Goal: Task Accomplishment & Management: Complete application form

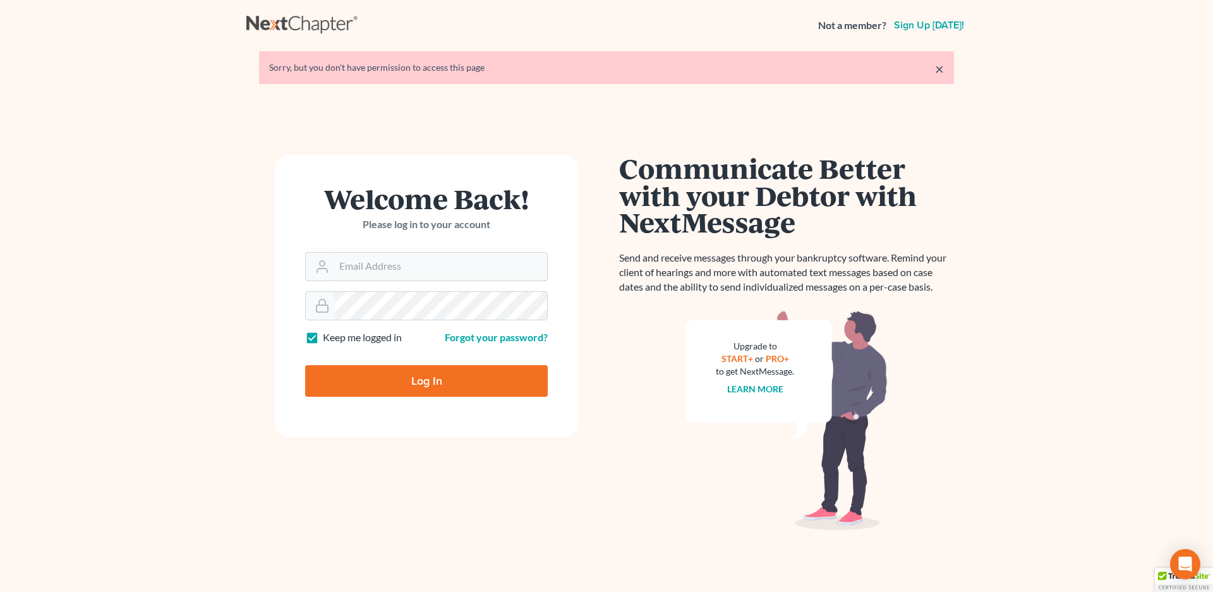
type input "[EMAIL_ADDRESS][DOMAIN_NAME]"
click at [411, 371] on input "Log In" at bounding box center [426, 381] width 243 height 32
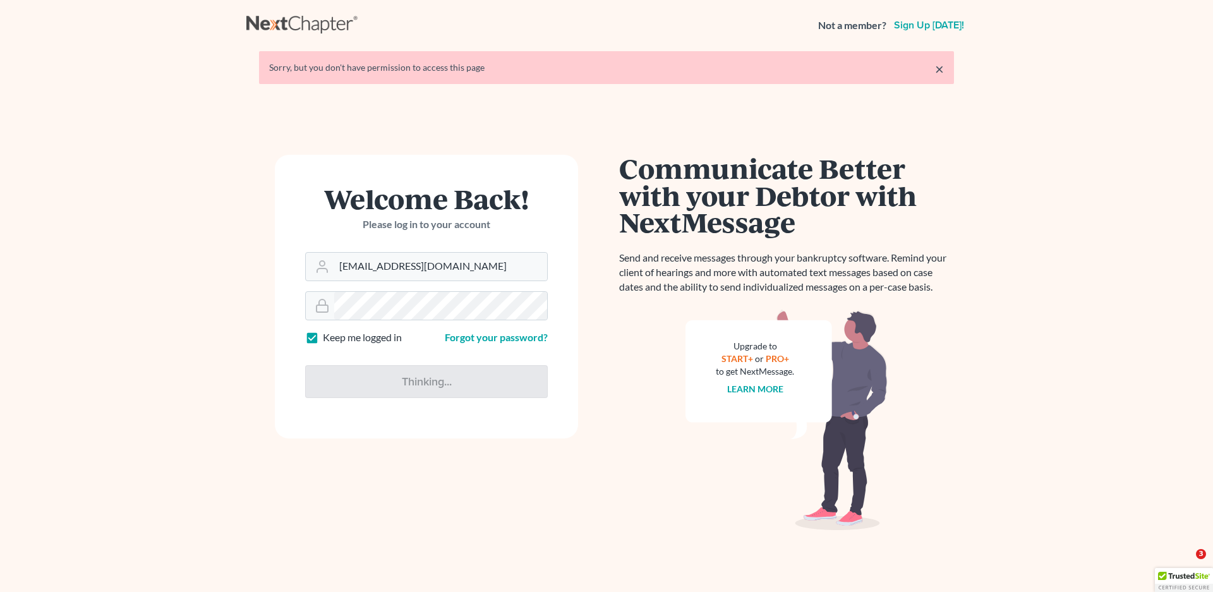
type input "Thinking..."
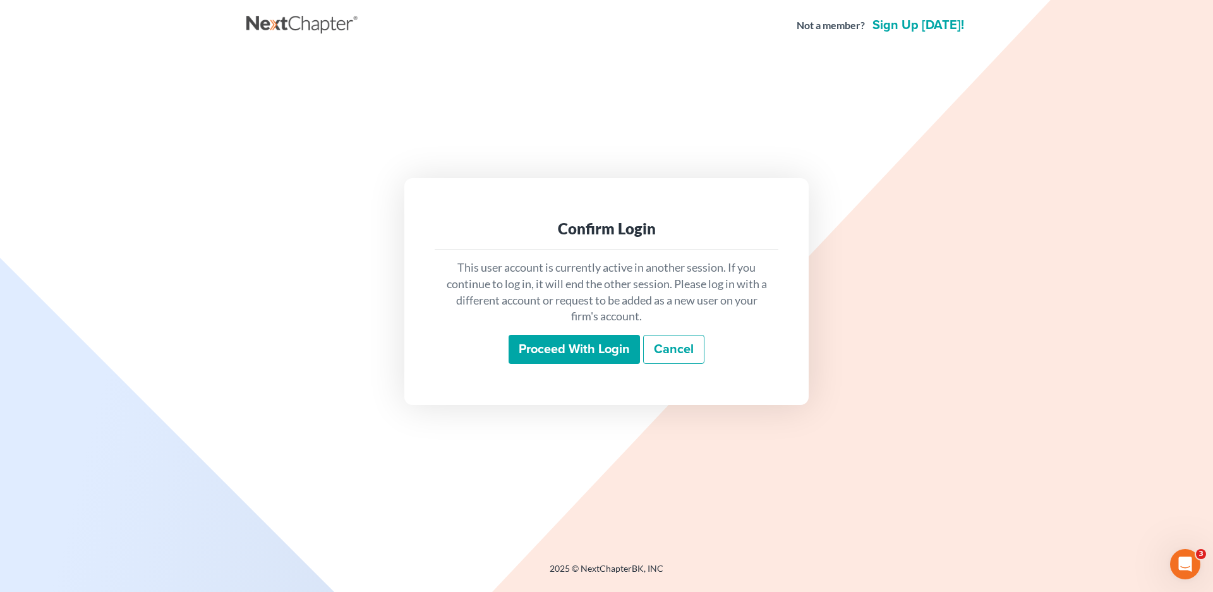
click at [565, 354] on input "Proceed with login" at bounding box center [573, 349] width 131 height 29
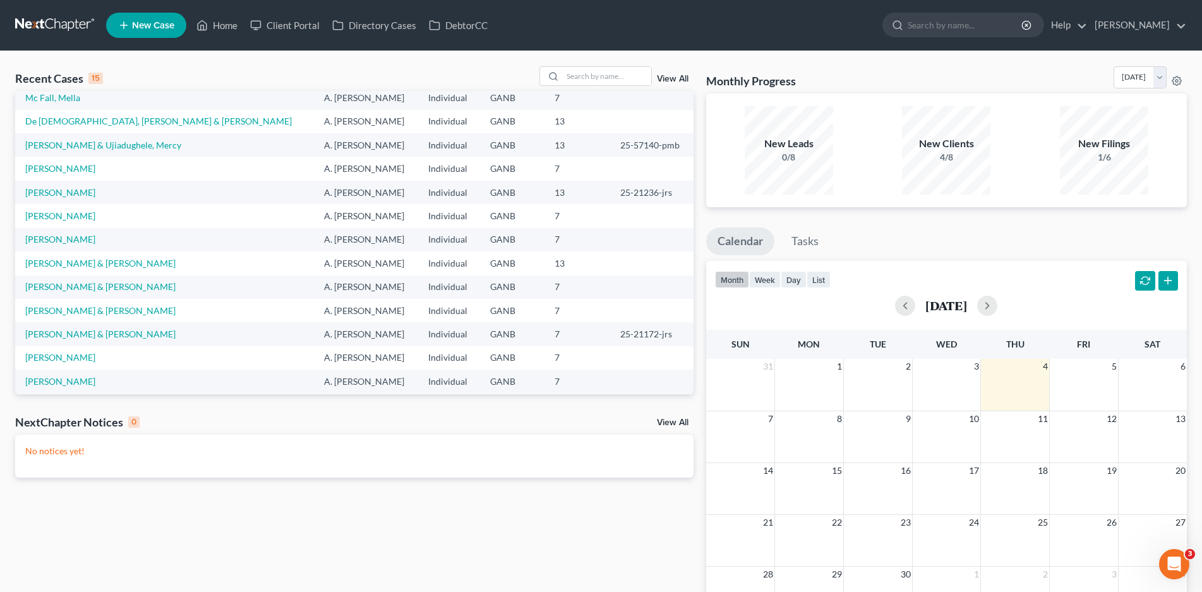
scroll to position [87, 0]
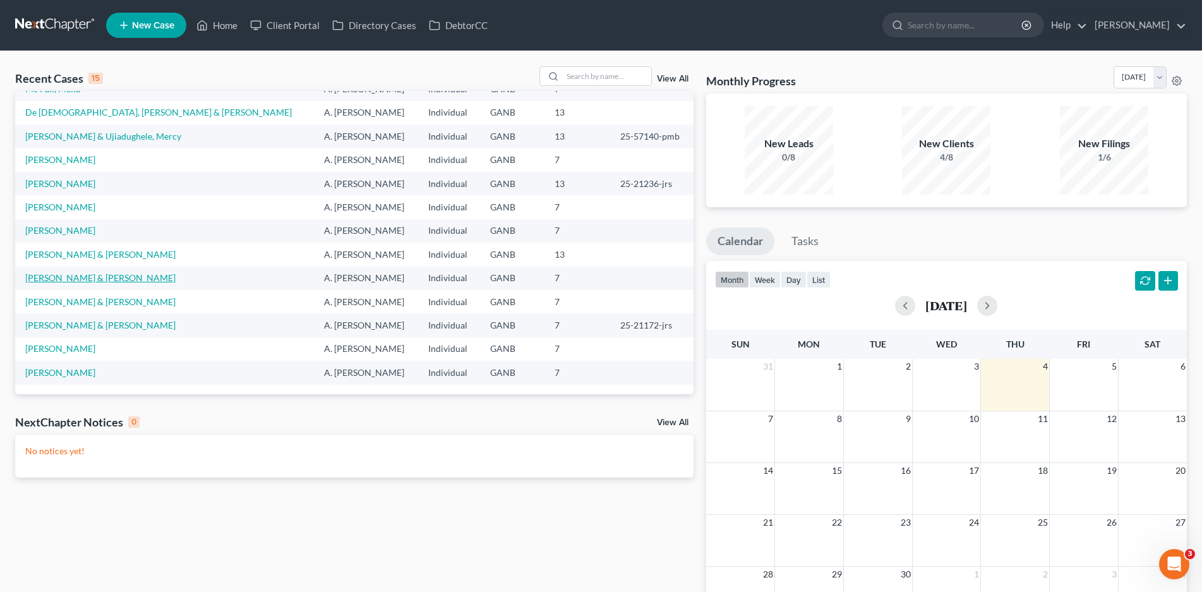
click at [88, 277] on link "Hart, Dalton & Stephanie" at bounding box center [100, 277] width 150 height 11
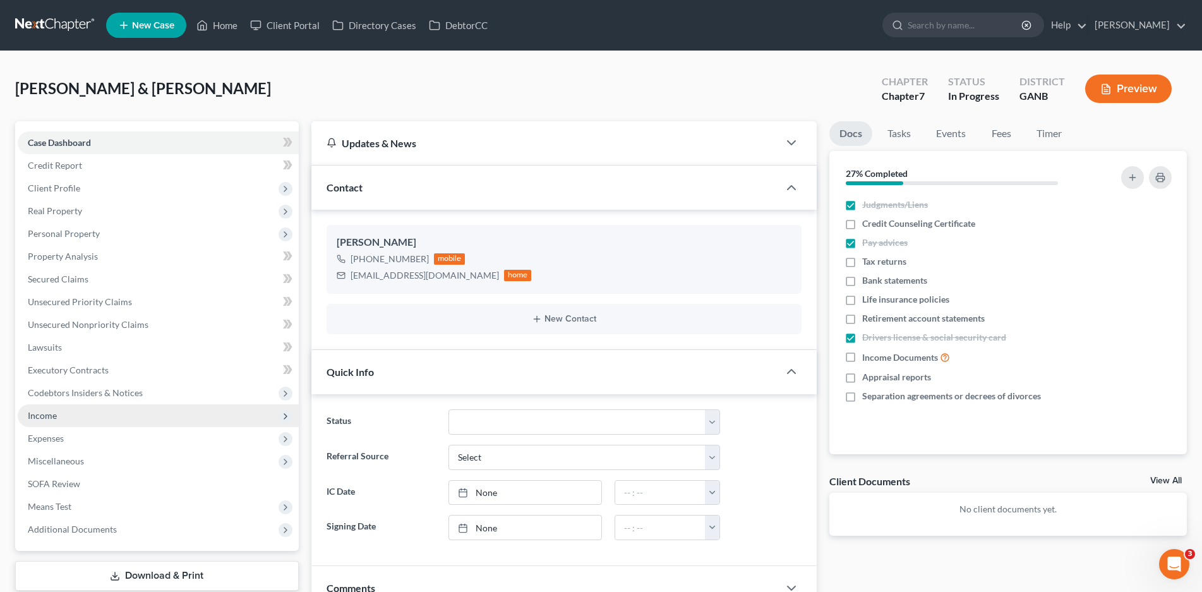
click at [39, 419] on span "Income" at bounding box center [42, 415] width 29 height 11
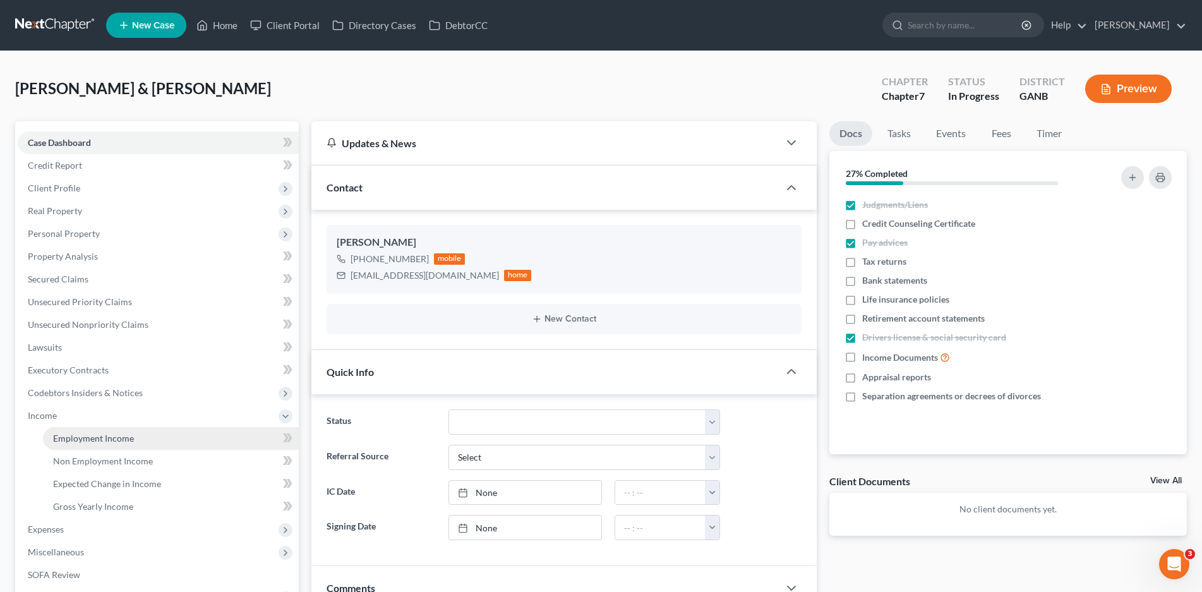
click at [80, 440] on span "Employment Income" at bounding box center [93, 438] width 81 height 11
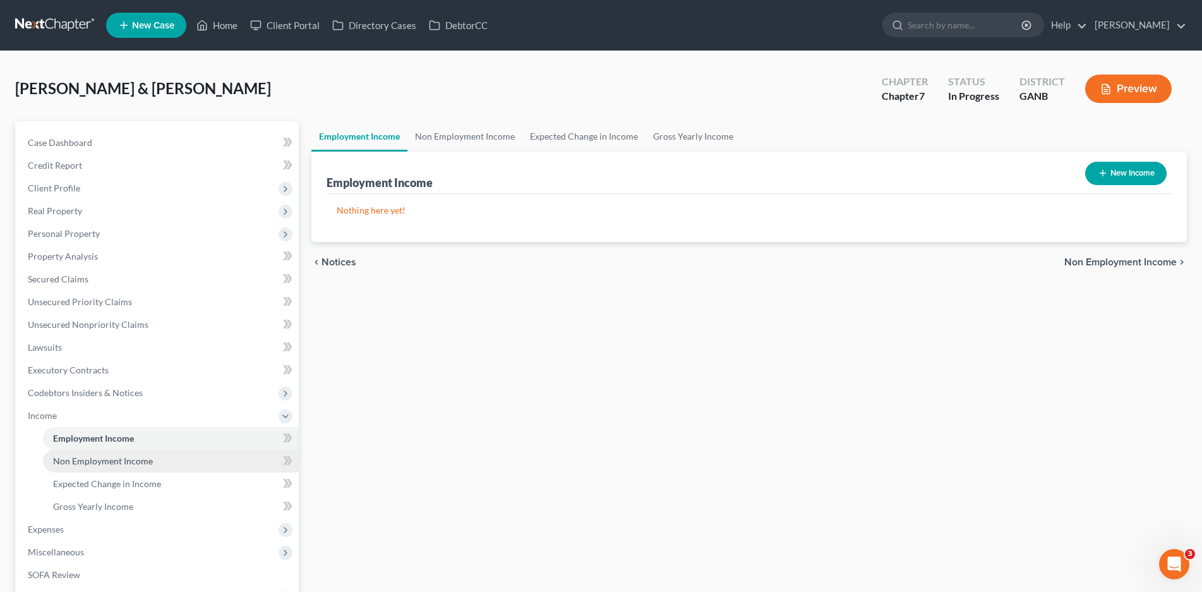
click at [73, 467] on link "Non Employment Income" at bounding box center [171, 461] width 256 height 23
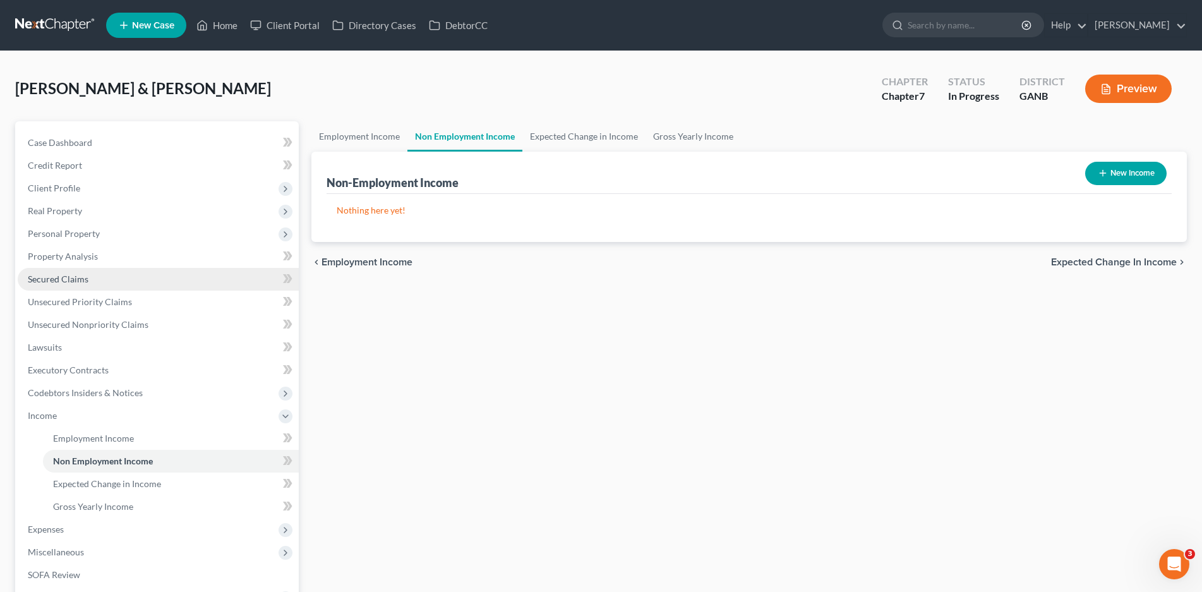
click at [66, 280] on span "Secured Claims" at bounding box center [58, 279] width 61 height 11
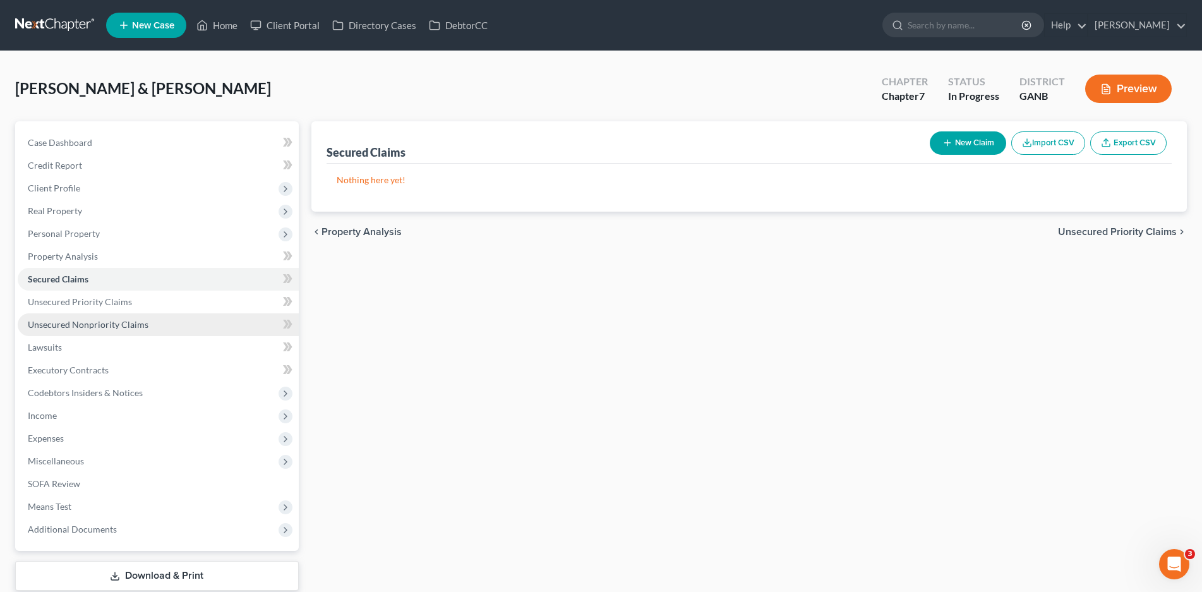
click at [88, 325] on span "Unsecured Nonpriority Claims" at bounding box center [88, 324] width 121 height 11
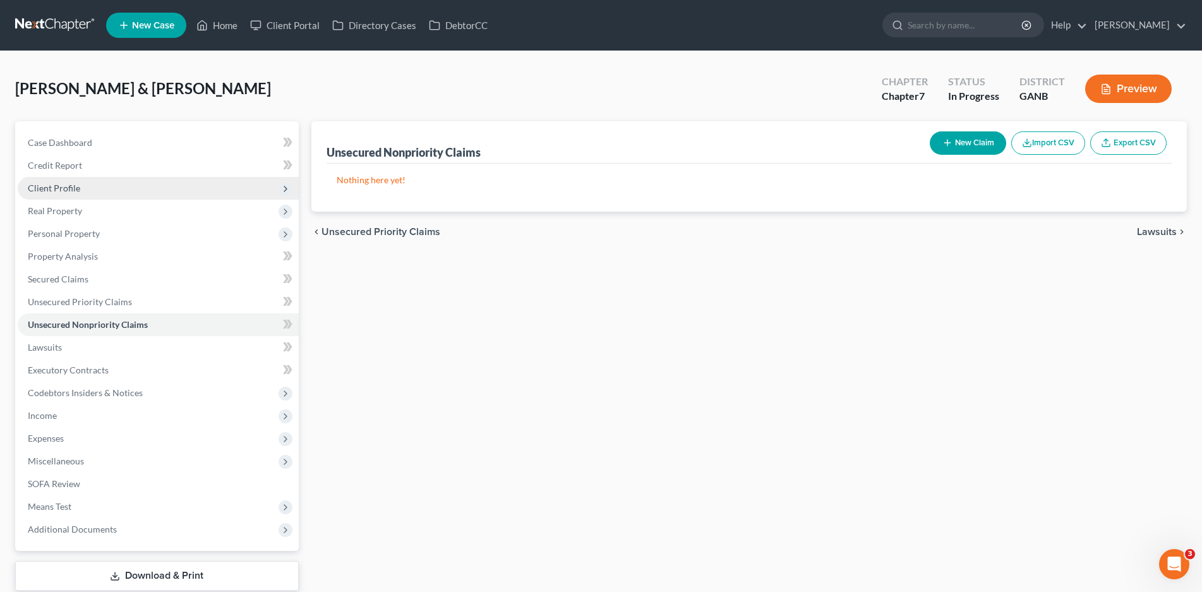
click at [82, 186] on span "Client Profile" at bounding box center [158, 188] width 281 height 23
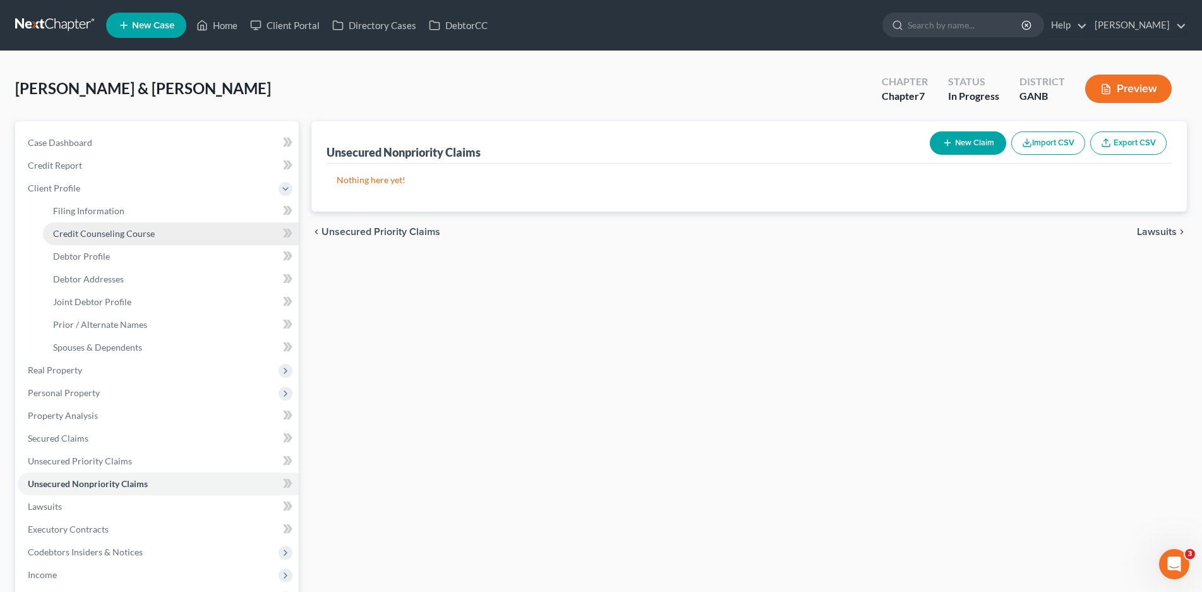
click at [106, 239] on link "Credit Counseling Course" at bounding box center [171, 233] width 256 height 23
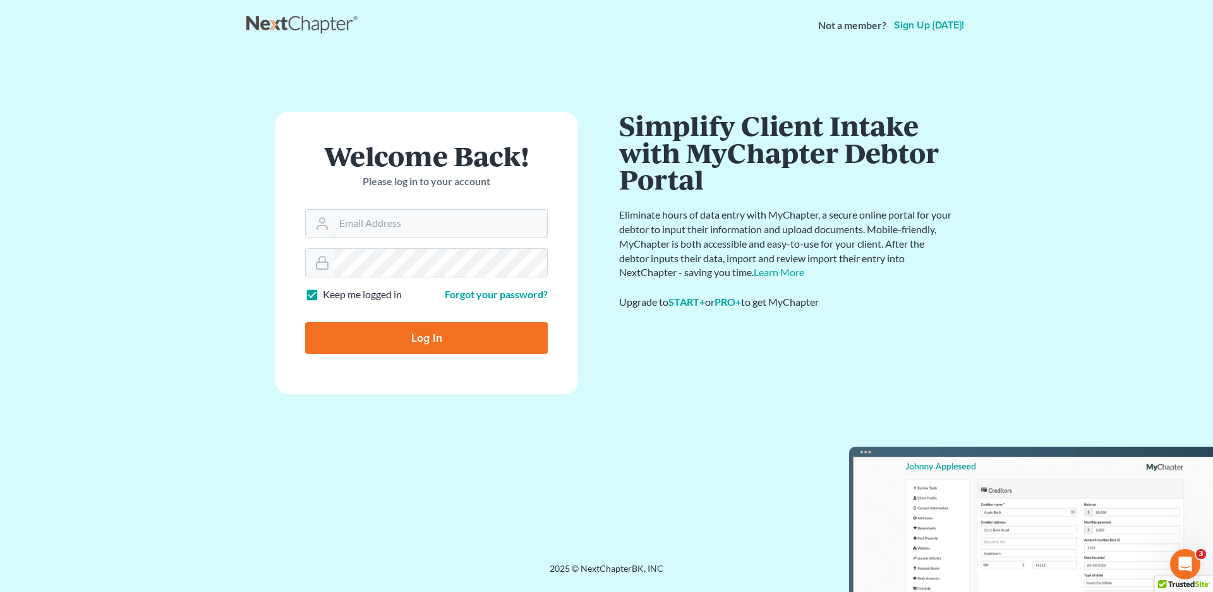
type input "vr@gardnerlawfirm.com"
click at [447, 332] on input "Log In" at bounding box center [426, 338] width 243 height 32
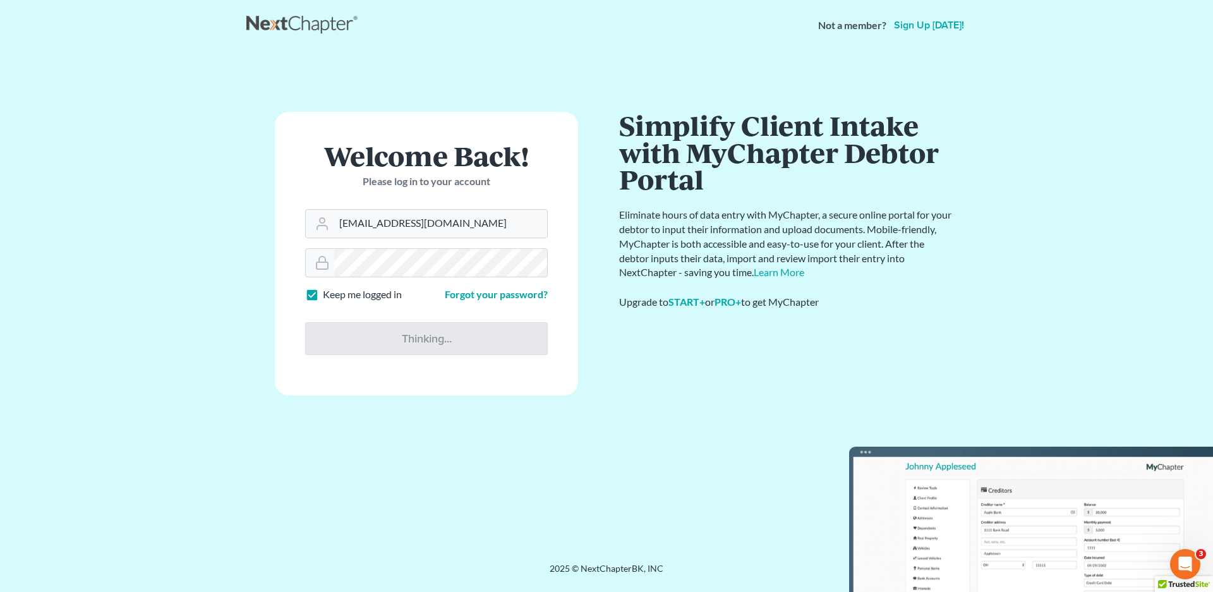
type input "Thinking..."
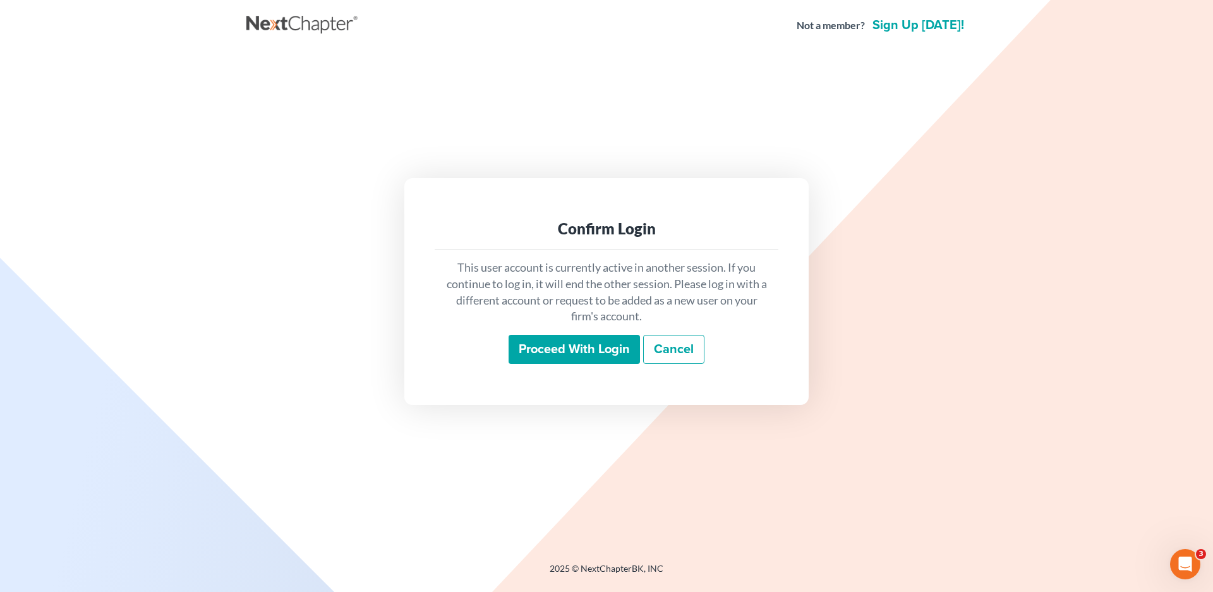
click at [551, 353] on input "Proceed with login" at bounding box center [573, 349] width 131 height 29
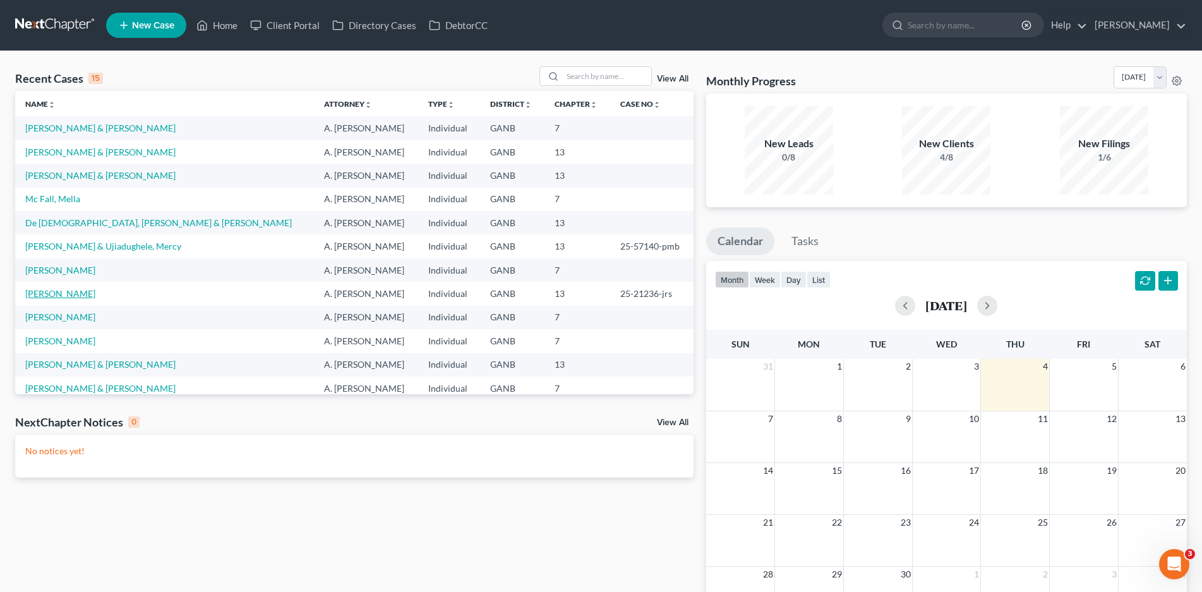
click at [71, 292] on link "[PERSON_NAME]" at bounding box center [60, 293] width 70 height 11
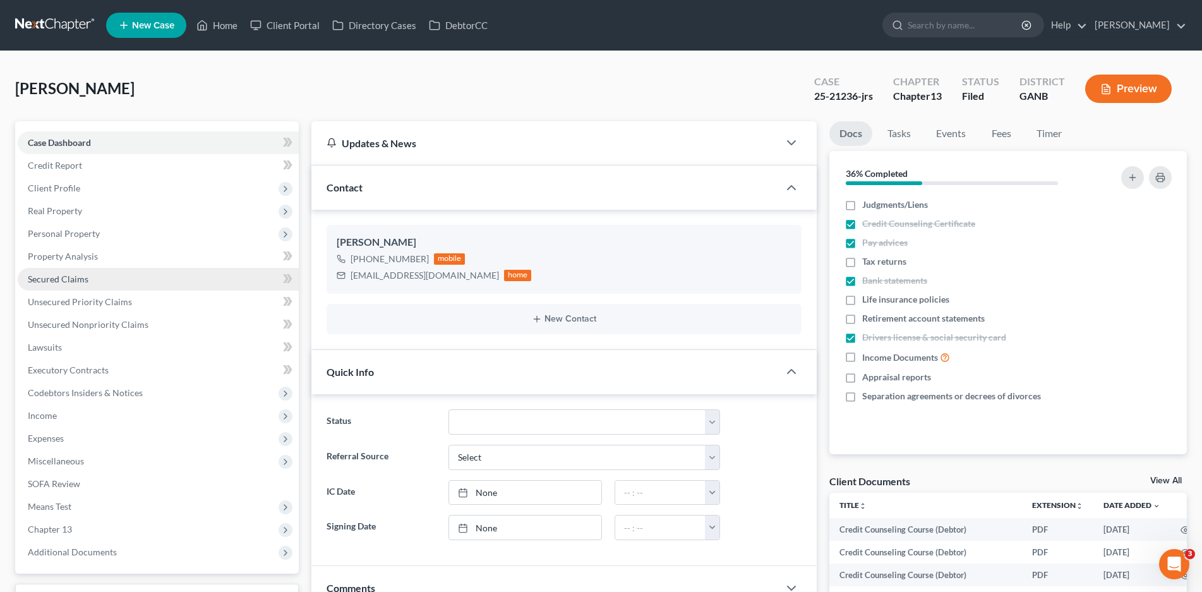
click at [75, 279] on span "Secured Claims" at bounding box center [58, 279] width 61 height 11
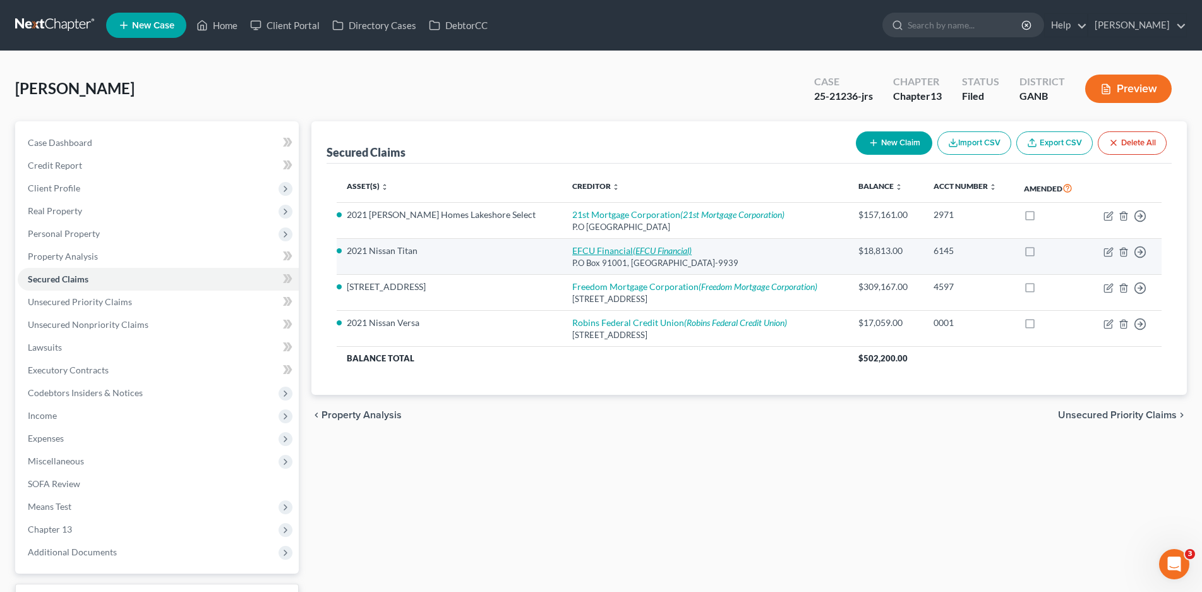
click at [576, 250] on link "EFCU Financial (EFCU Financial)" at bounding box center [631, 250] width 119 height 11
select select "19"
select select "2"
select select "0"
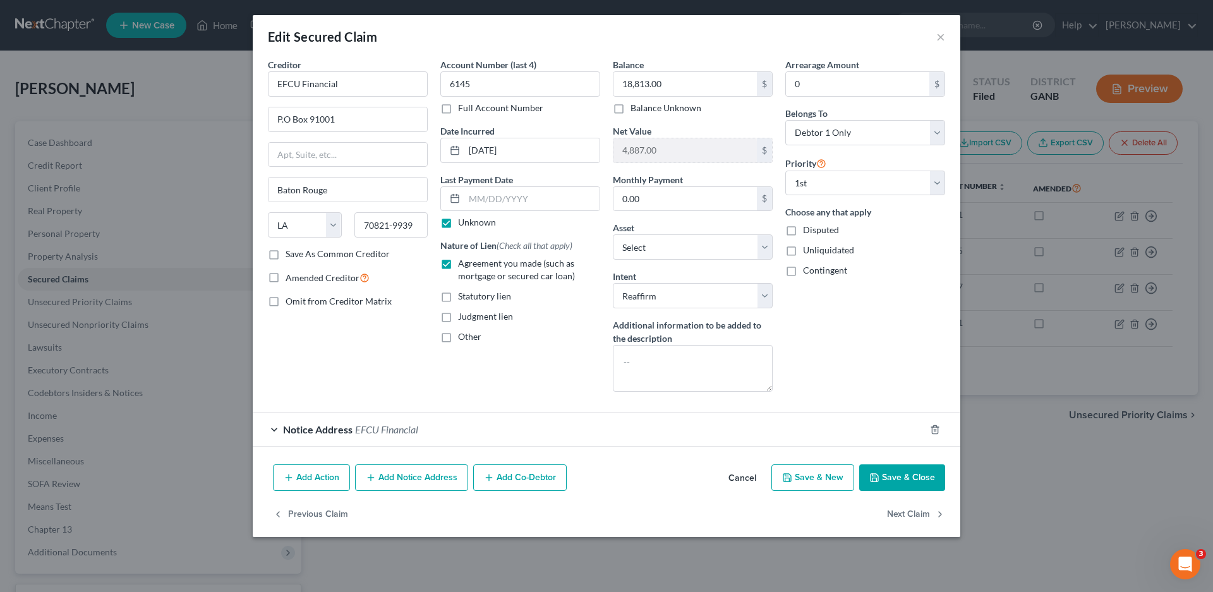
click at [274, 432] on div "Notice Address EFCU Financial" at bounding box center [589, 428] width 672 height 33
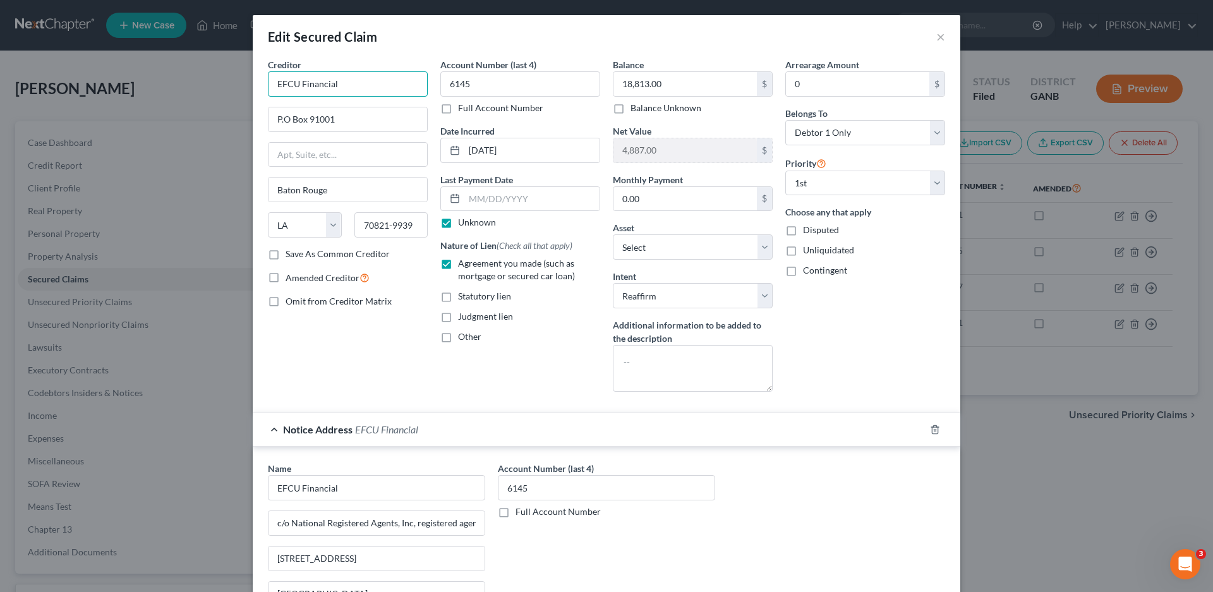
drag, startPoint x: 339, startPoint y: 87, endPoint x: 254, endPoint y: 85, distance: 85.3
click at [254, 85] on div "Creditor * EFCU Financial P.O Box 91001 [GEOGRAPHIC_DATA] [US_STATE][GEOGRAPHIC…" at bounding box center [606, 377] width 707 height 639
type input "Digital Federal Credit union"
drag, startPoint x: 375, startPoint y: 81, endPoint x: 246, endPoint y: 78, distance: 128.9
click at [246, 78] on div "Edit Secured Claim × Creditor * Digital Federal Credit union P.O Box 91001 [GEO…" at bounding box center [606, 296] width 1213 height 592
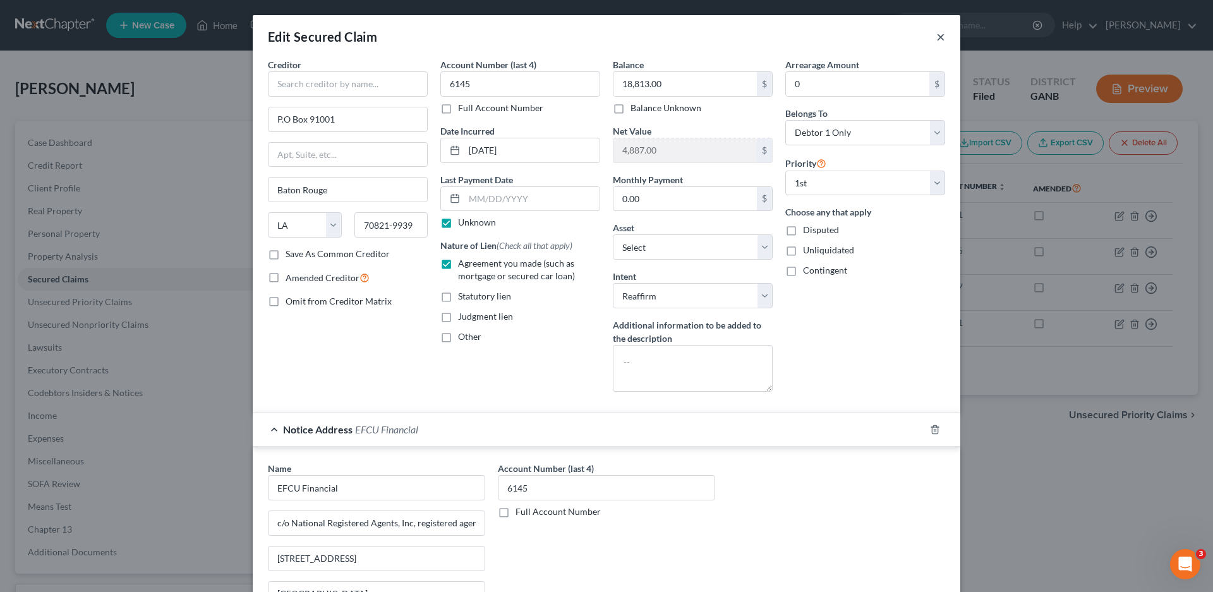
click at [936, 38] on button "×" at bounding box center [940, 36] width 9 height 15
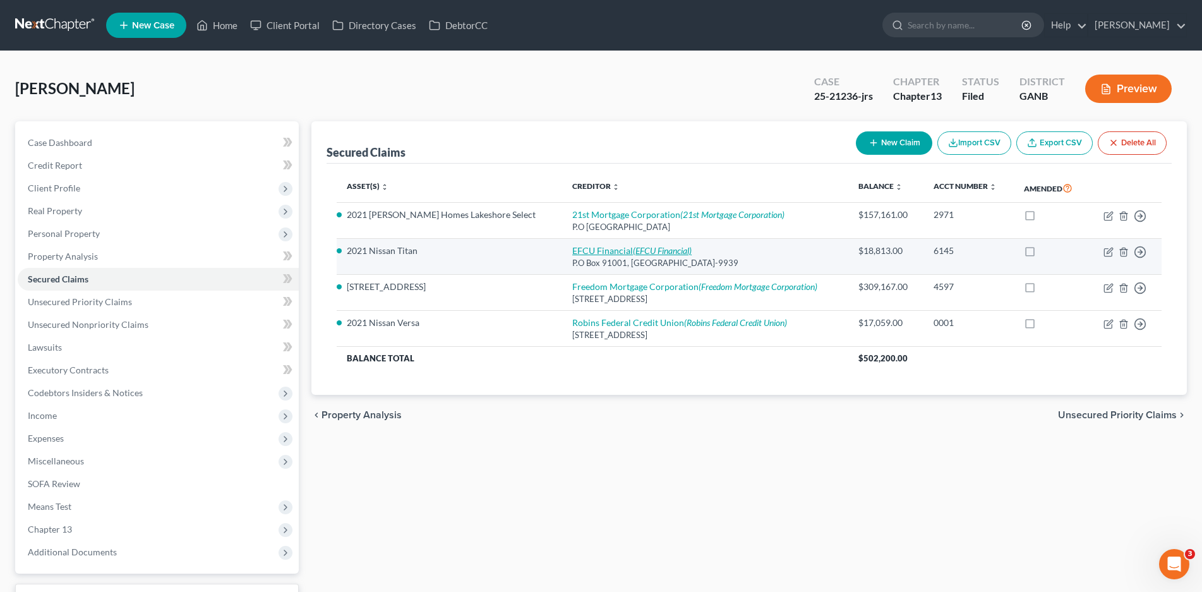
click at [633, 251] on icon "(EFCU Financial)" at bounding box center [662, 250] width 59 height 11
select select "19"
select select "5"
select select "2"
select select "0"
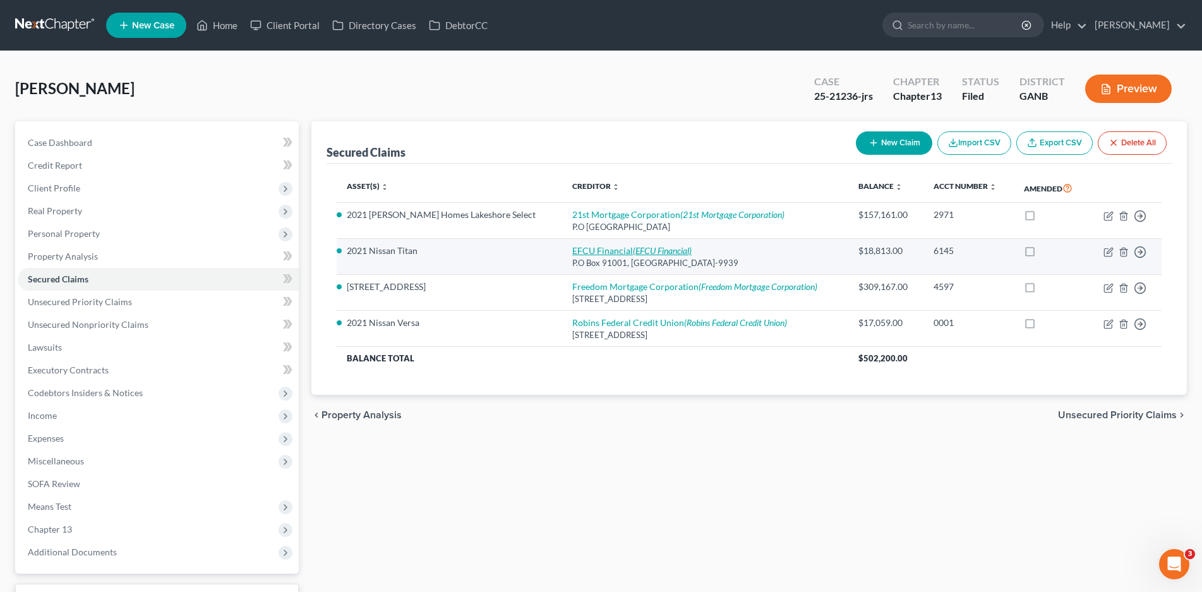
select select "0"
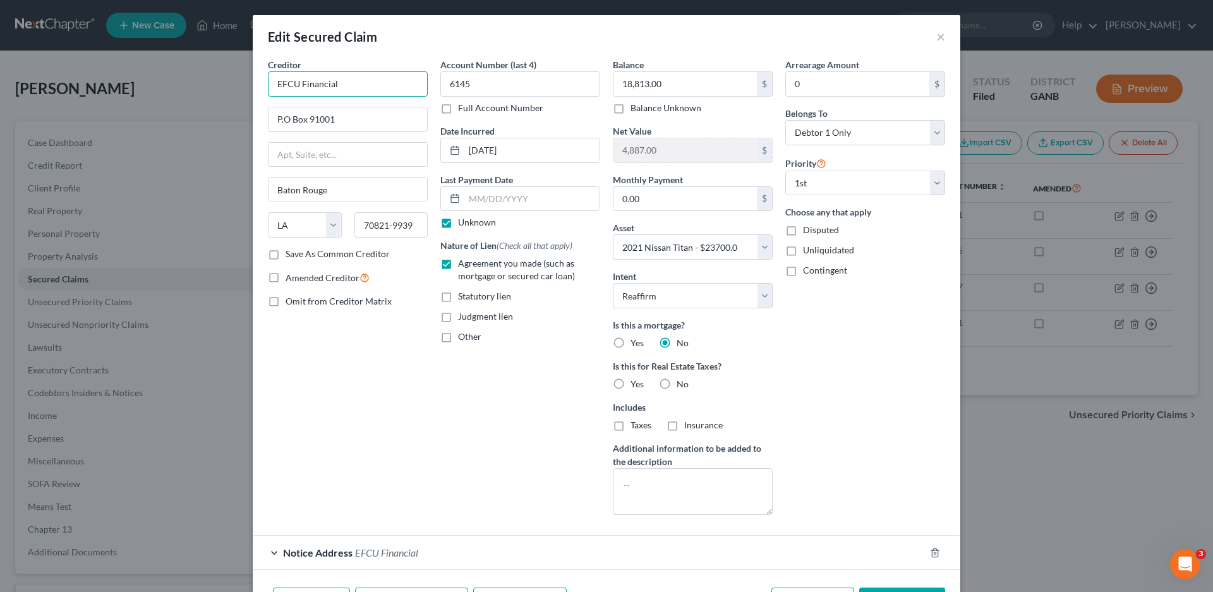
drag, startPoint x: 345, startPoint y: 81, endPoint x: 251, endPoint y: 84, distance: 93.5
click at [253, 84] on div "Creditor * EFCU Financial P.O Box 91001 [GEOGRAPHIC_DATA] [US_STATE][GEOGRAPHIC…" at bounding box center [606, 320] width 707 height 524
type input "Digital Federal Credit Union"
type input "P.O Box 9130"
type input "[GEOGRAPHIC_DATA]"
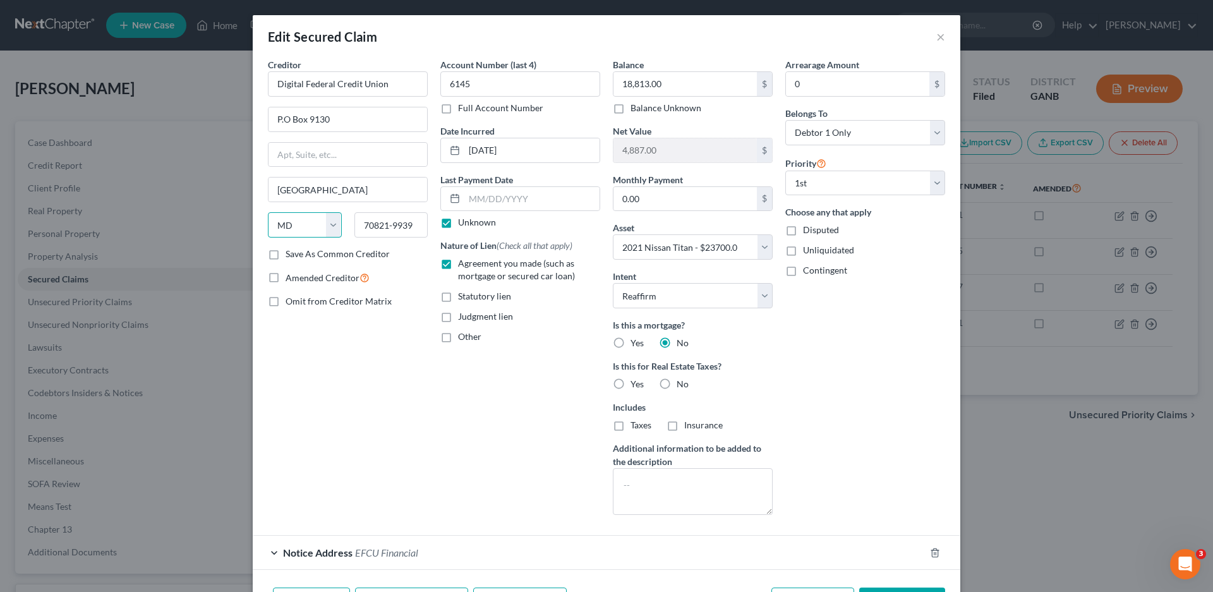
select select "22"
type input "01752-9130"
click at [286, 254] on label "Save As Common Creditor" at bounding box center [338, 254] width 104 height 13
click at [291, 254] on input "Save As Common Creditor" at bounding box center [295, 252] width 8 height 8
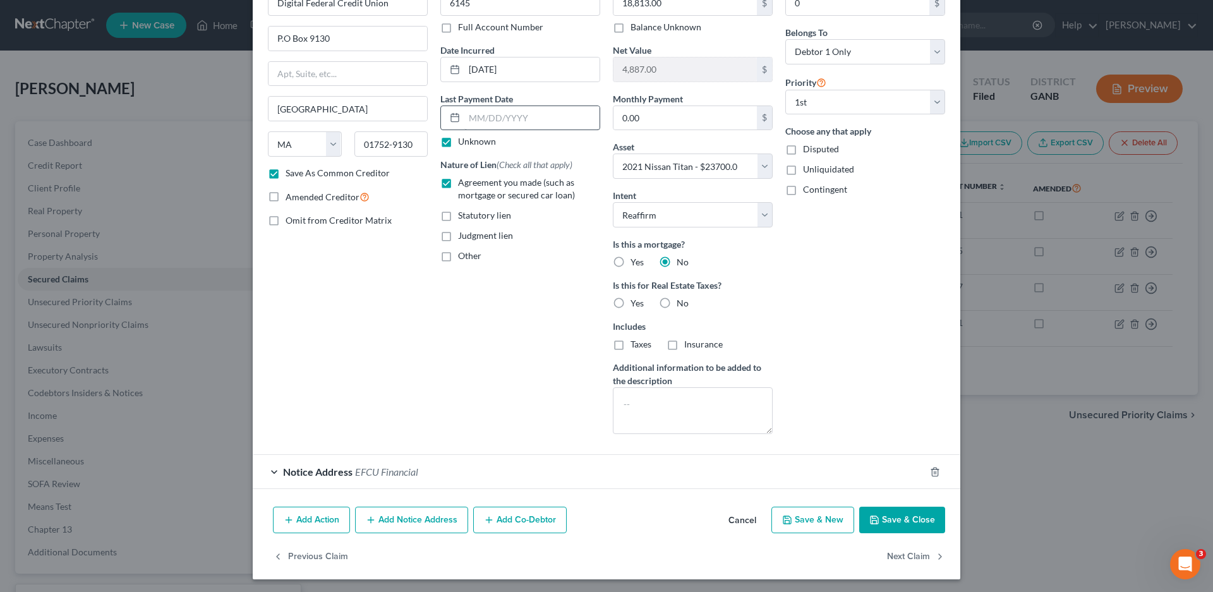
scroll to position [83, 0]
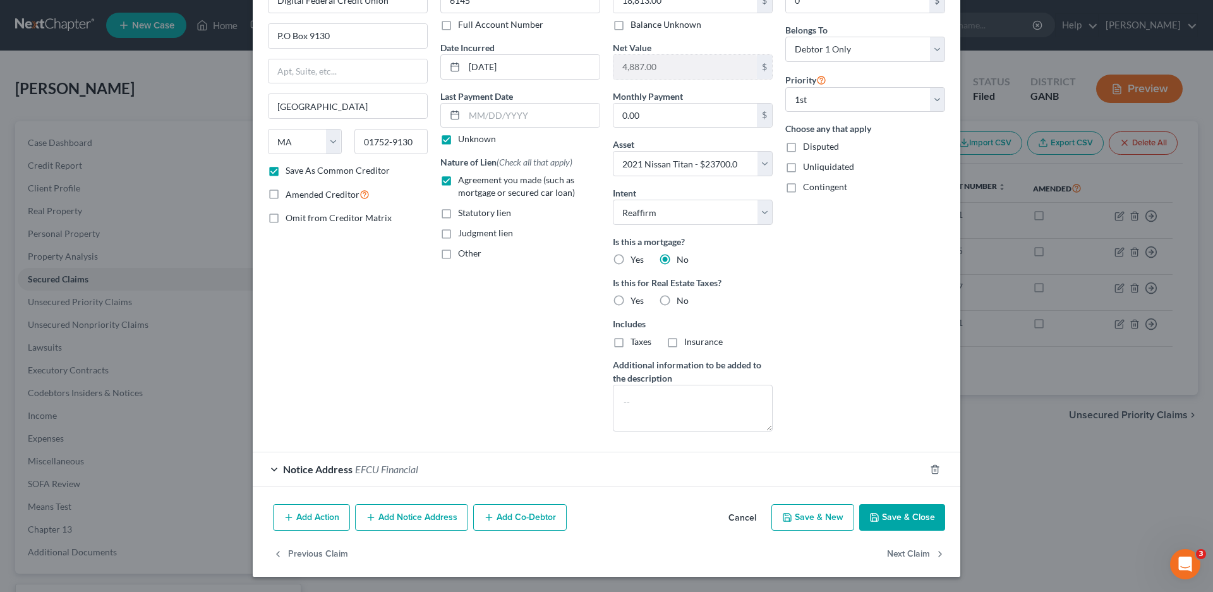
click at [266, 469] on div "Notice Address EFCU Financial" at bounding box center [589, 468] width 672 height 33
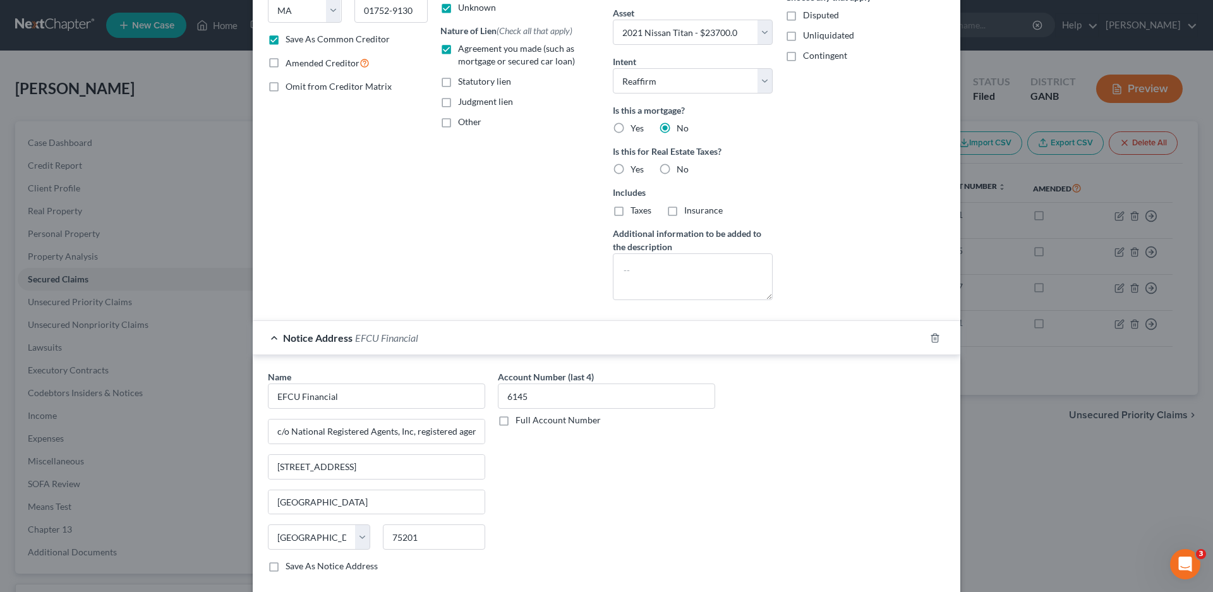
scroll to position [253, 0]
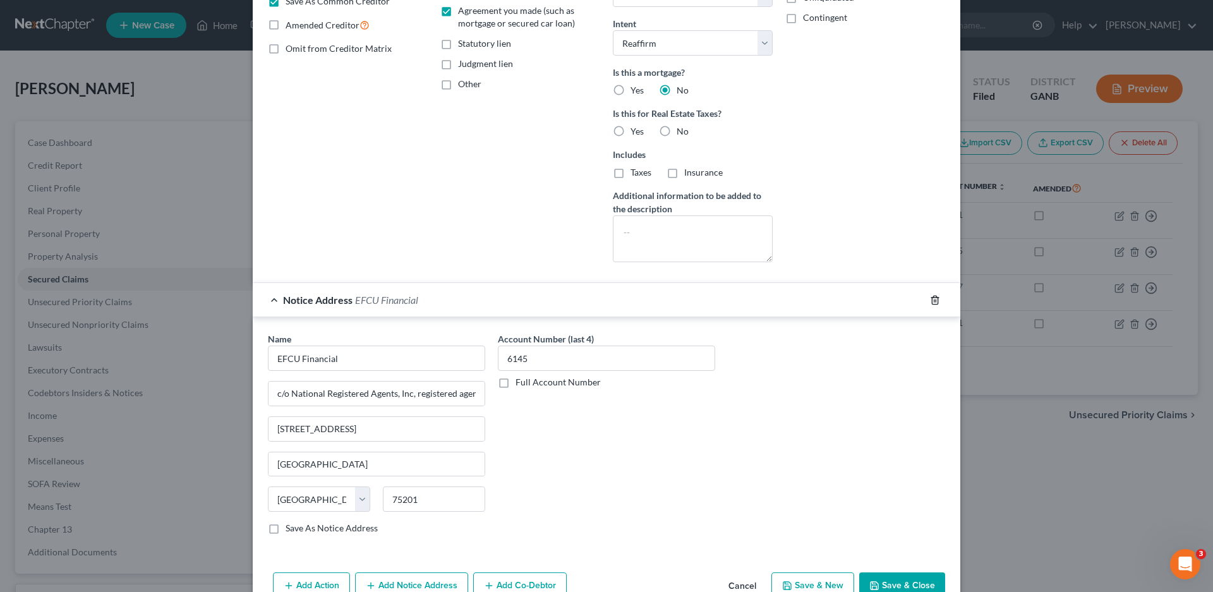
click at [931, 299] on icon "button" at bounding box center [935, 300] width 10 height 10
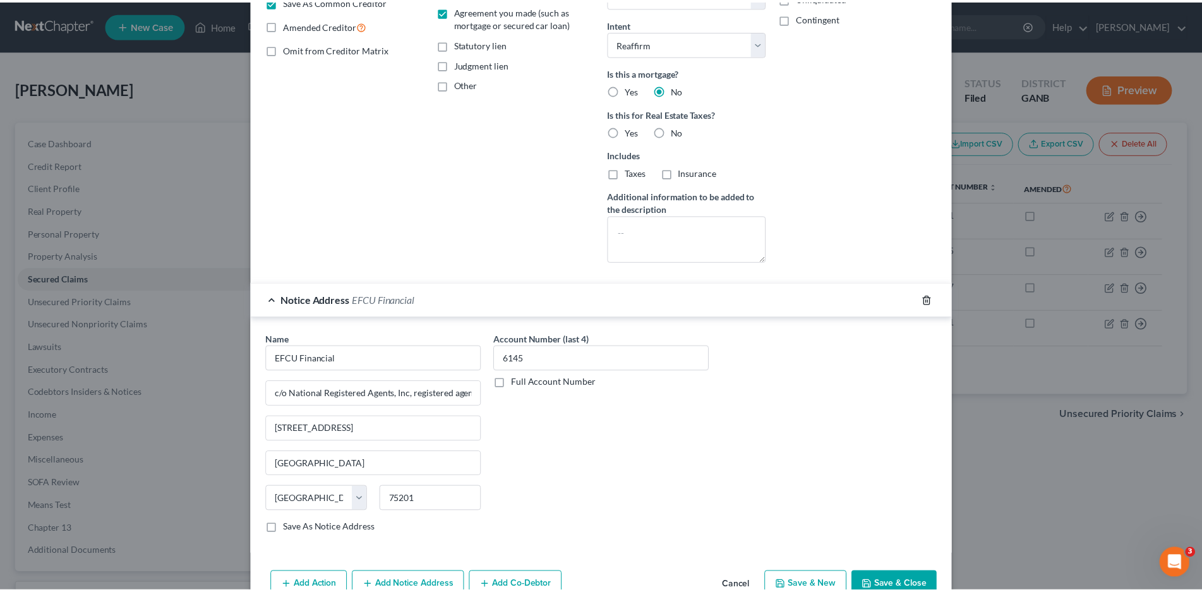
scroll to position [49, 0]
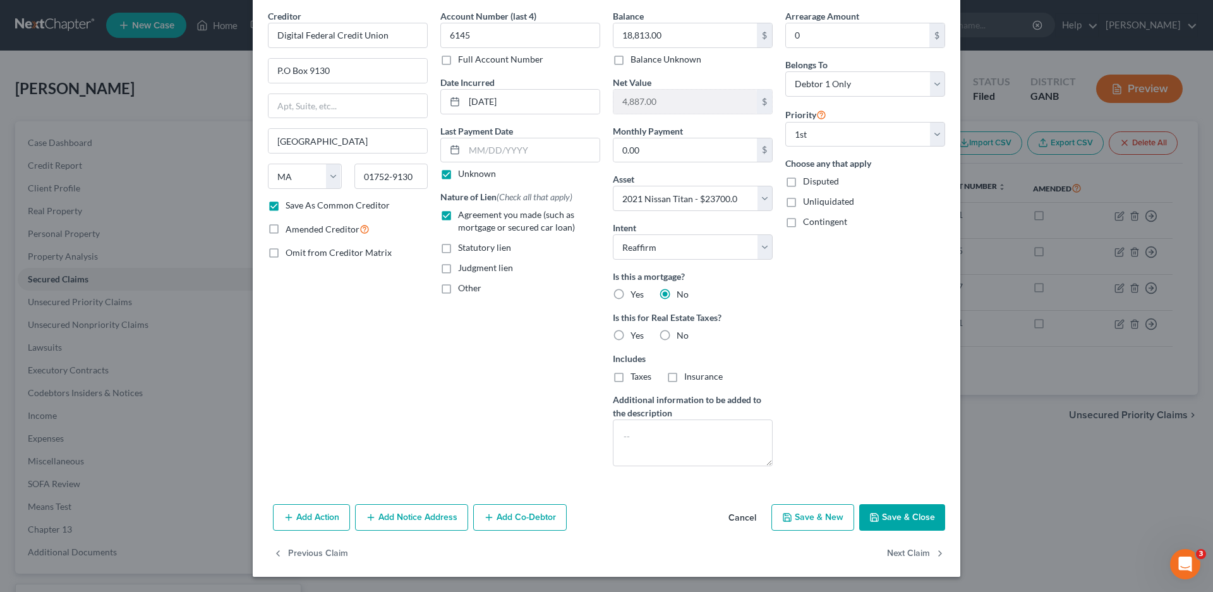
click at [882, 515] on button "Save & Close" at bounding box center [902, 517] width 86 height 27
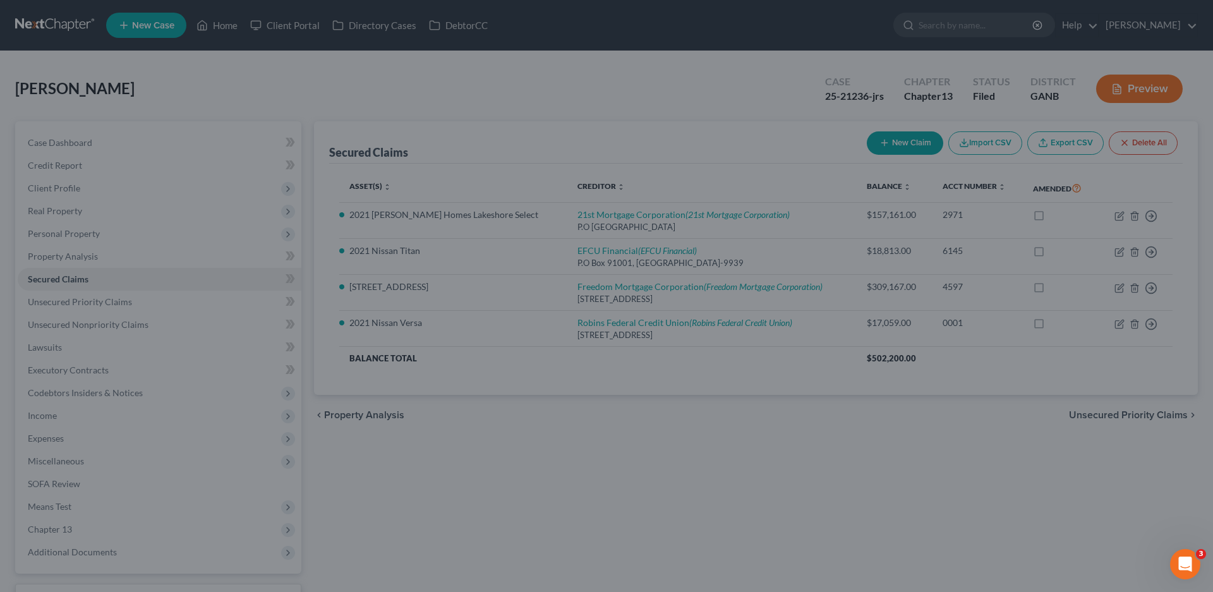
checkbox input "false"
select select
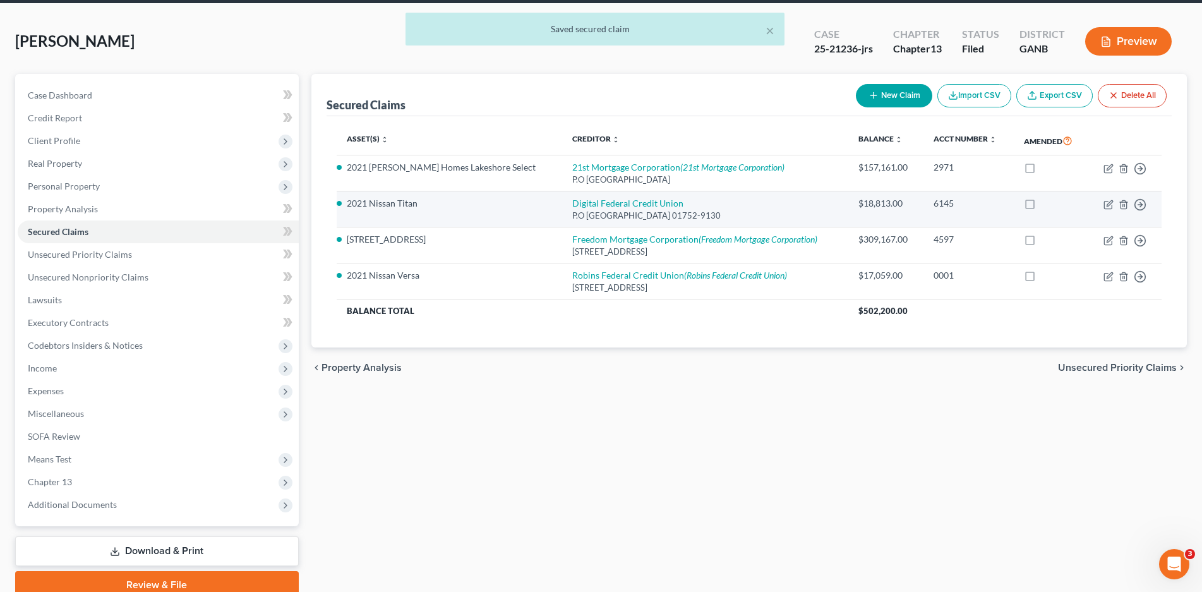
scroll to position [102, 0]
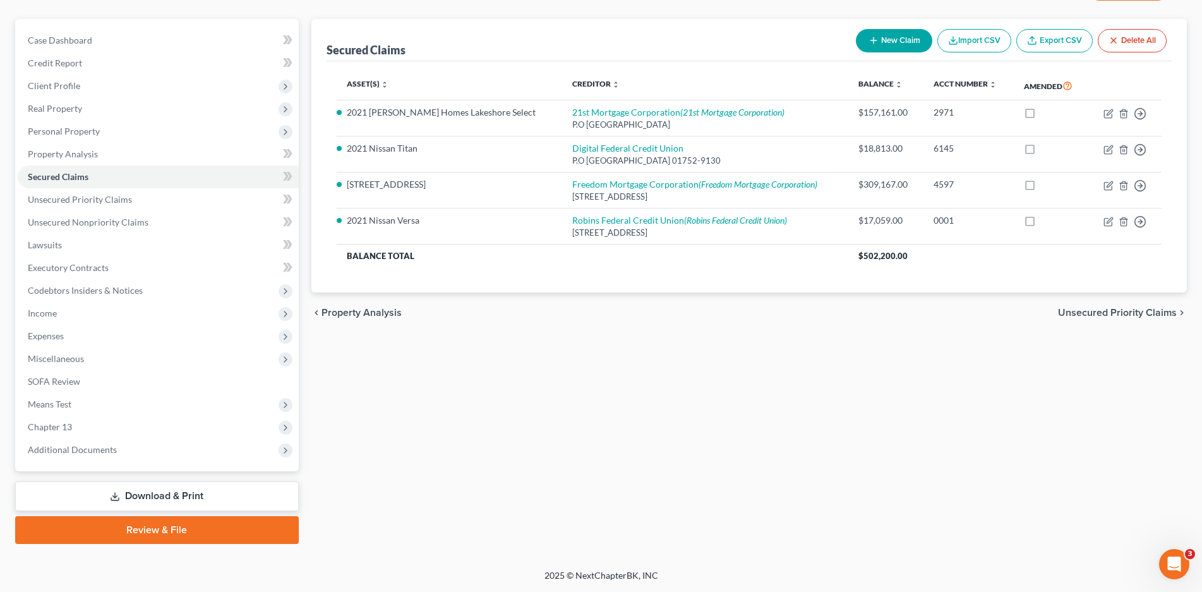
click at [147, 498] on link "Download & Print" at bounding box center [157, 496] width 284 height 30
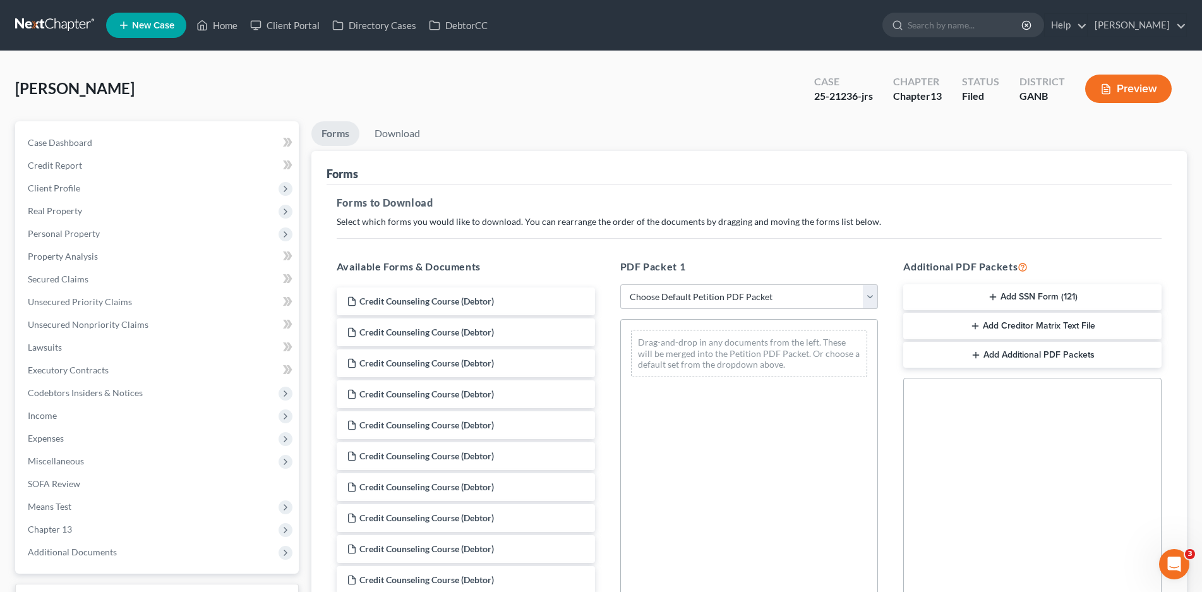
click at [695, 297] on select "Choose Default Petition PDF Packet Complete Bankruptcy Petition (all forms and …" at bounding box center [749, 296] width 258 height 25
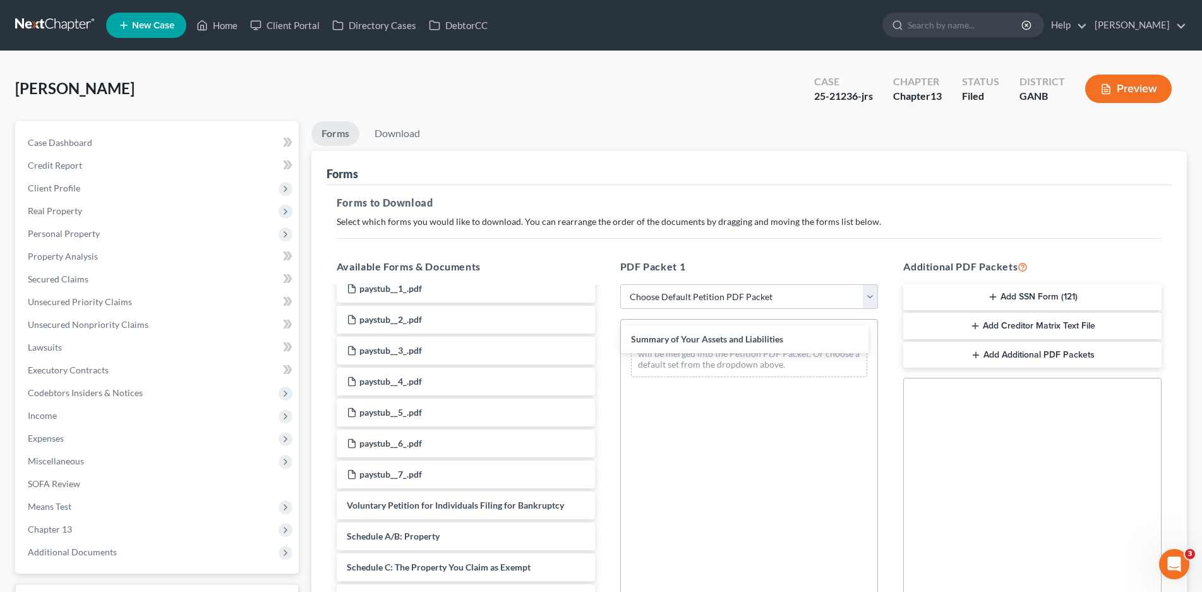
drag, startPoint x: 434, startPoint y: 538, endPoint x: 717, endPoint y: 343, distance: 343.4
click at [605, 342] on div "Summary of Your Assets and Liabilities Credit Counseling Course (Debtor) Credit…" at bounding box center [466, 354] width 279 height 1397
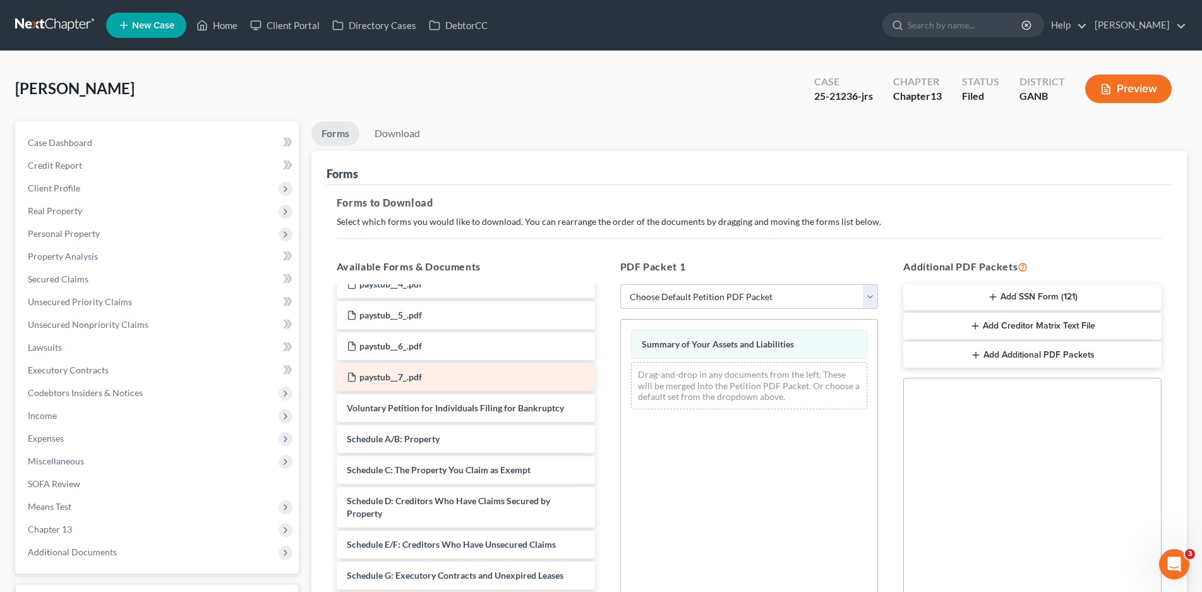
scroll to position [758, 0]
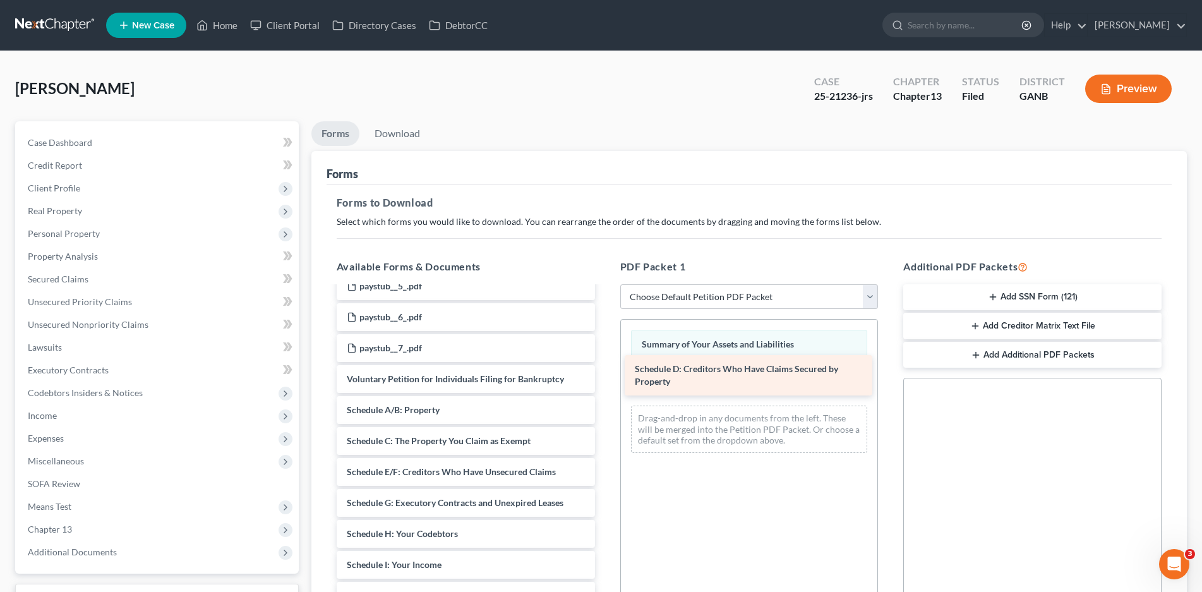
drag, startPoint x: 375, startPoint y: 479, endPoint x: 663, endPoint y: 376, distance: 305.9
click at [605, 376] on div "Schedule D: Creditors Who Have Claims Secured by Property Credit Counseling Cou…" at bounding box center [466, 205] width 279 height 1353
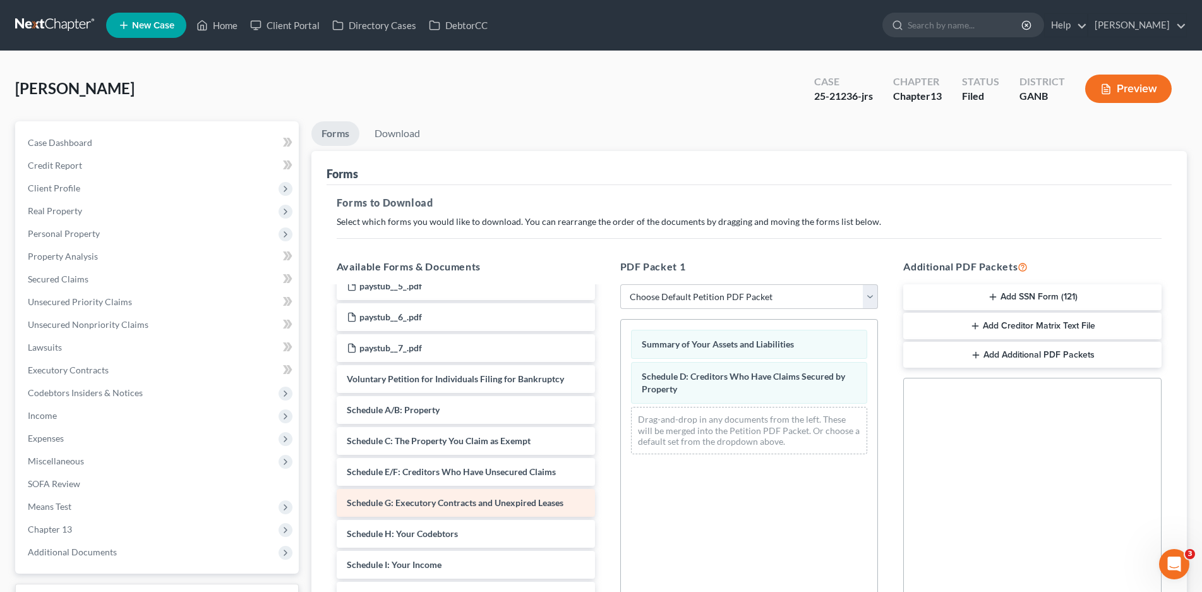
scroll to position [884, 0]
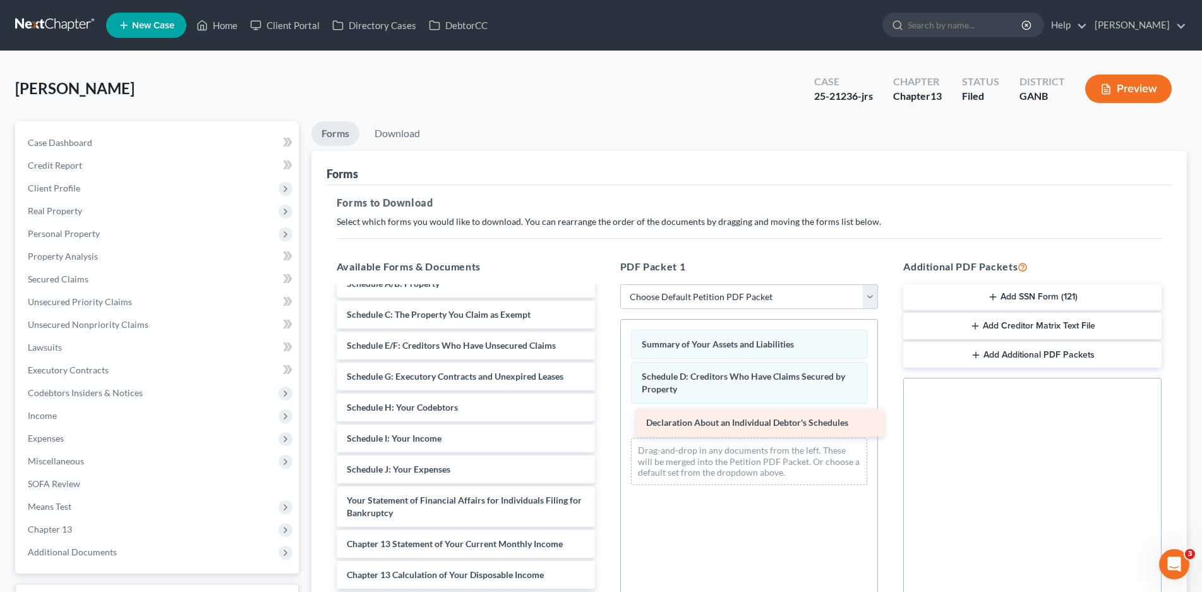
drag, startPoint x: 393, startPoint y: 504, endPoint x: 692, endPoint y: 427, distance: 308.6
click at [605, 427] on div "Declaration About an Individual Debtor's Schedules Credit Counseling Course (De…" at bounding box center [466, 64] width 279 height 1322
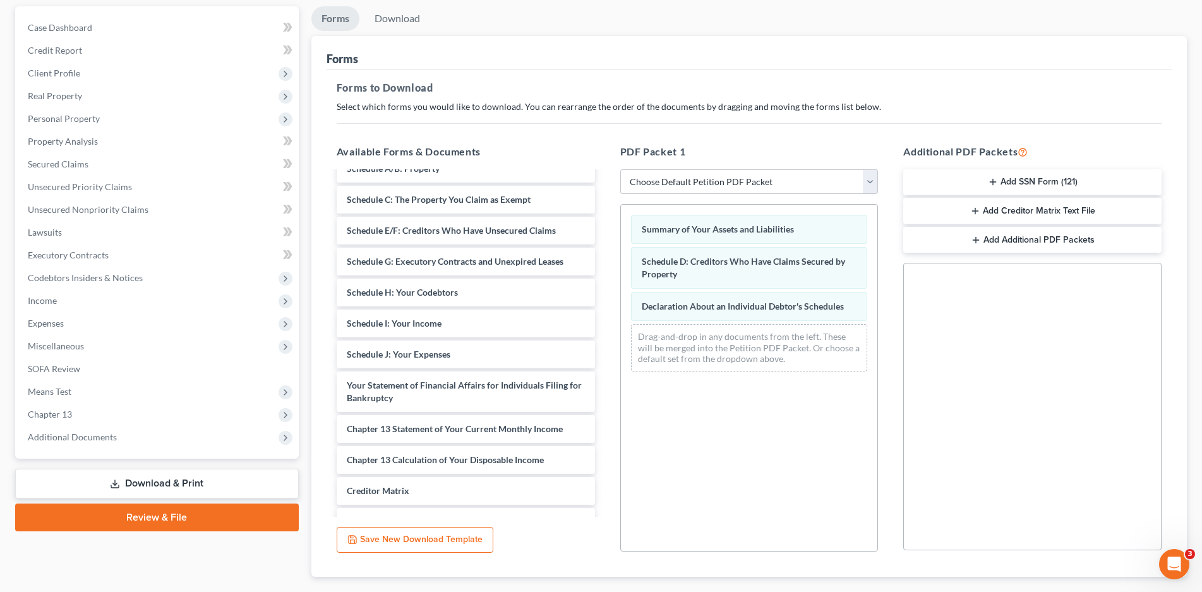
scroll to position [188, 0]
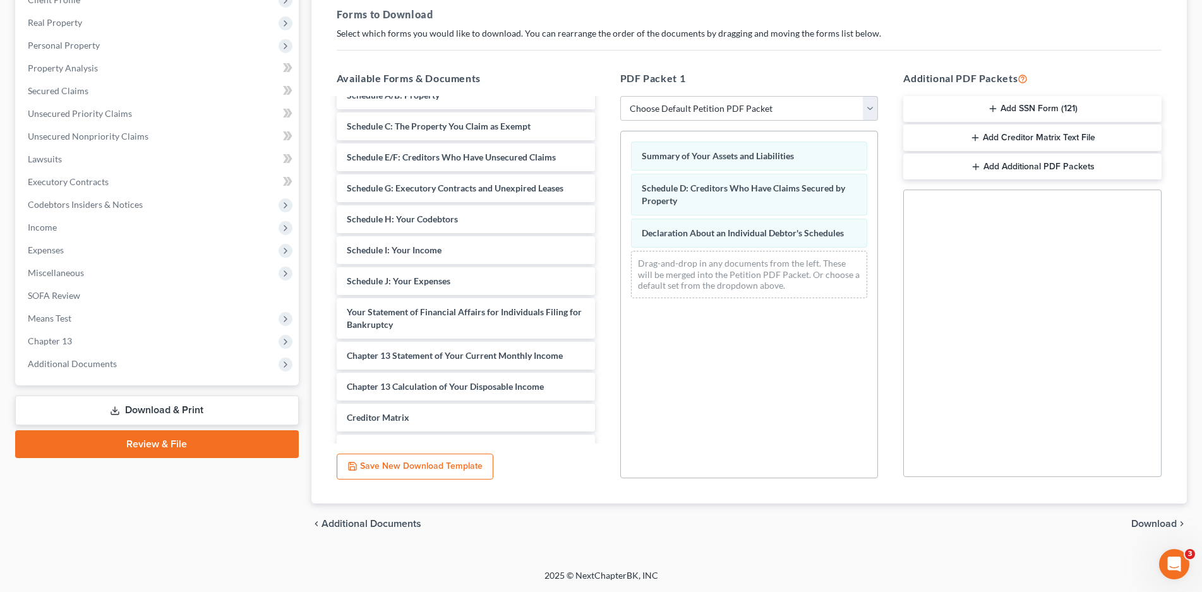
click at [1148, 524] on span "Download" at bounding box center [1153, 524] width 45 height 10
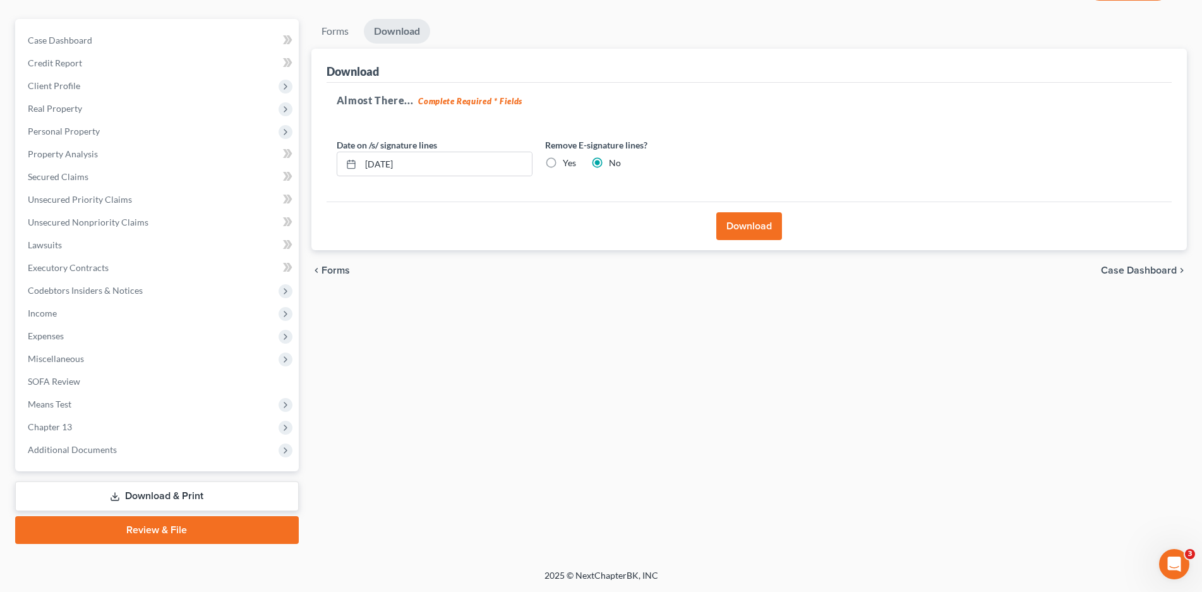
click at [749, 231] on button "Download" at bounding box center [749, 226] width 66 height 28
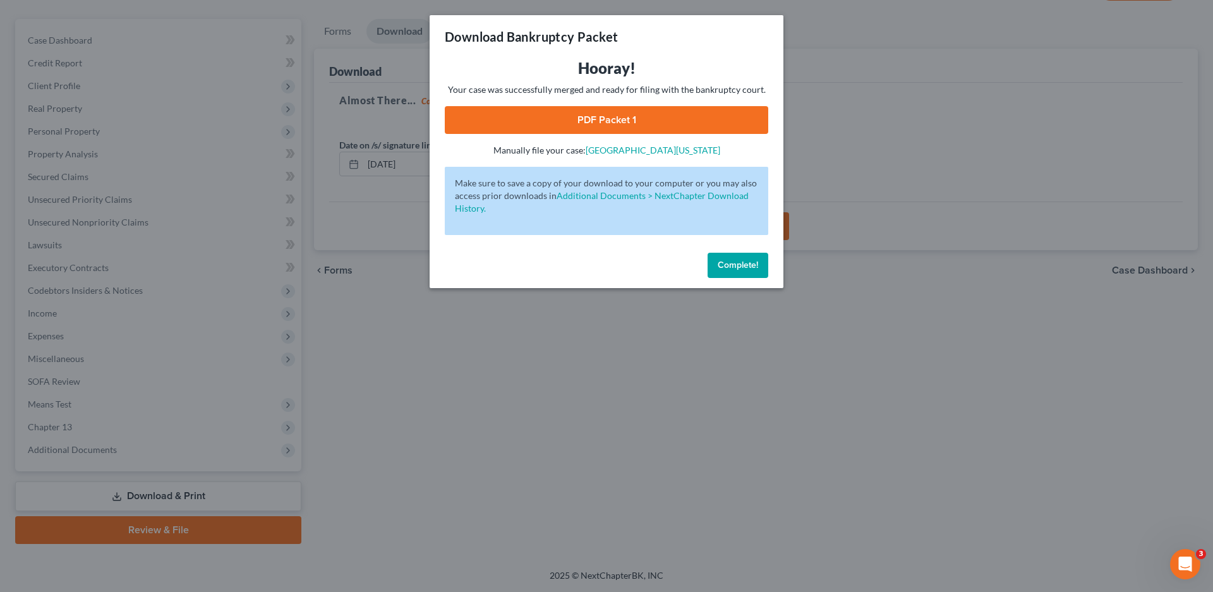
click at [577, 111] on link "PDF Packet 1" at bounding box center [606, 120] width 323 height 28
click at [740, 263] on span "Complete!" at bounding box center [738, 265] width 40 height 11
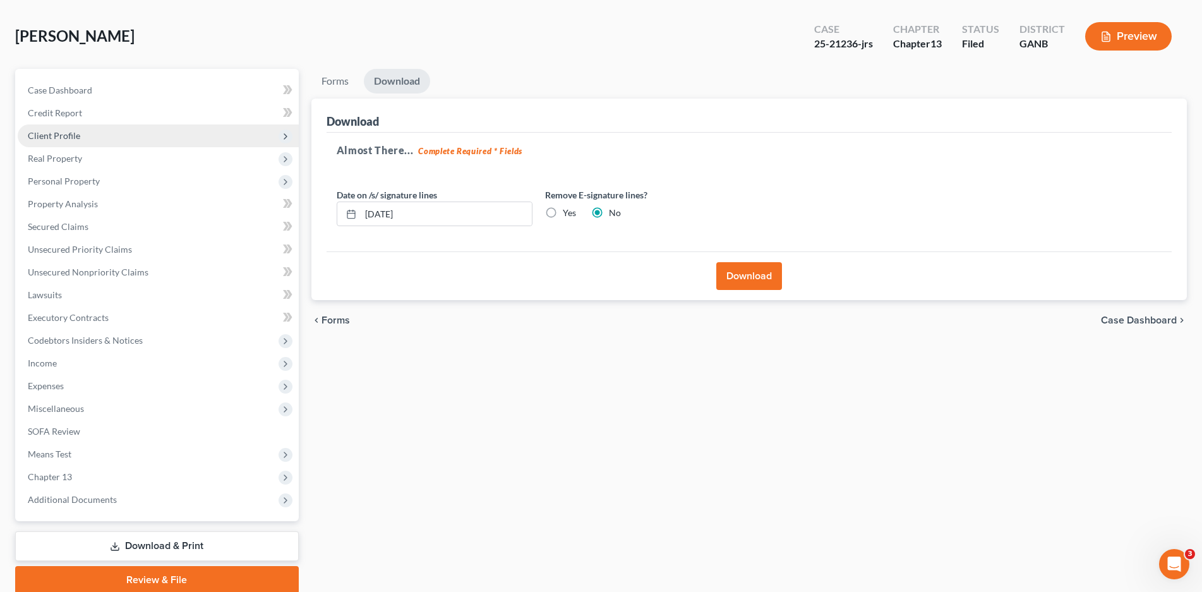
scroll to position [0, 0]
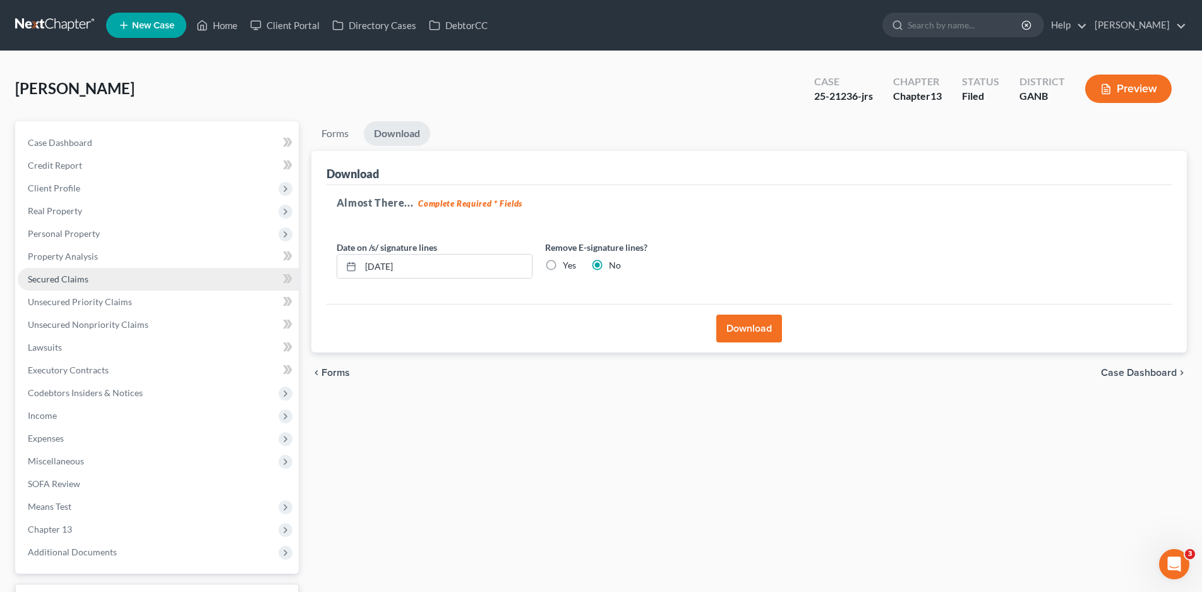
click at [62, 280] on span "Secured Claims" at bounding box center [58, 279] width 61 height 11
